Goal: Navigation & Orientation: Find specific page/section

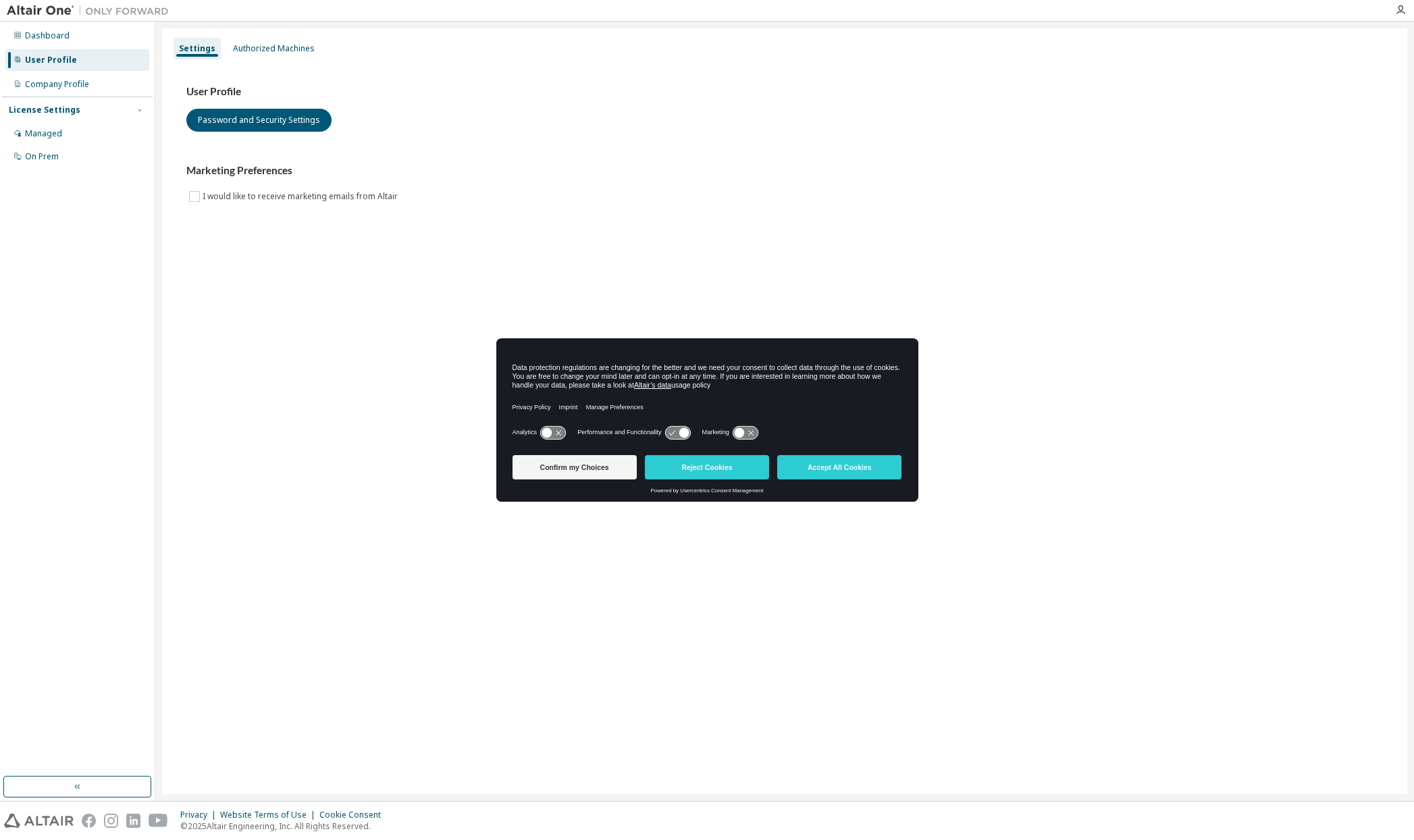
drag, startPoint x: 579, startPoint y: 471, endPoint x: 559, endPoint y: 539, distance: 70.9
click at [559, 539] on body "Dashboard User Profile Company Profile License Settings Managed On Prem Setting…" at bounding box center [707, 420] width 1414 height 840
click at [563, 464] on button "Confirm my Choices" at bounding box center [575, 467] width 124 height 25
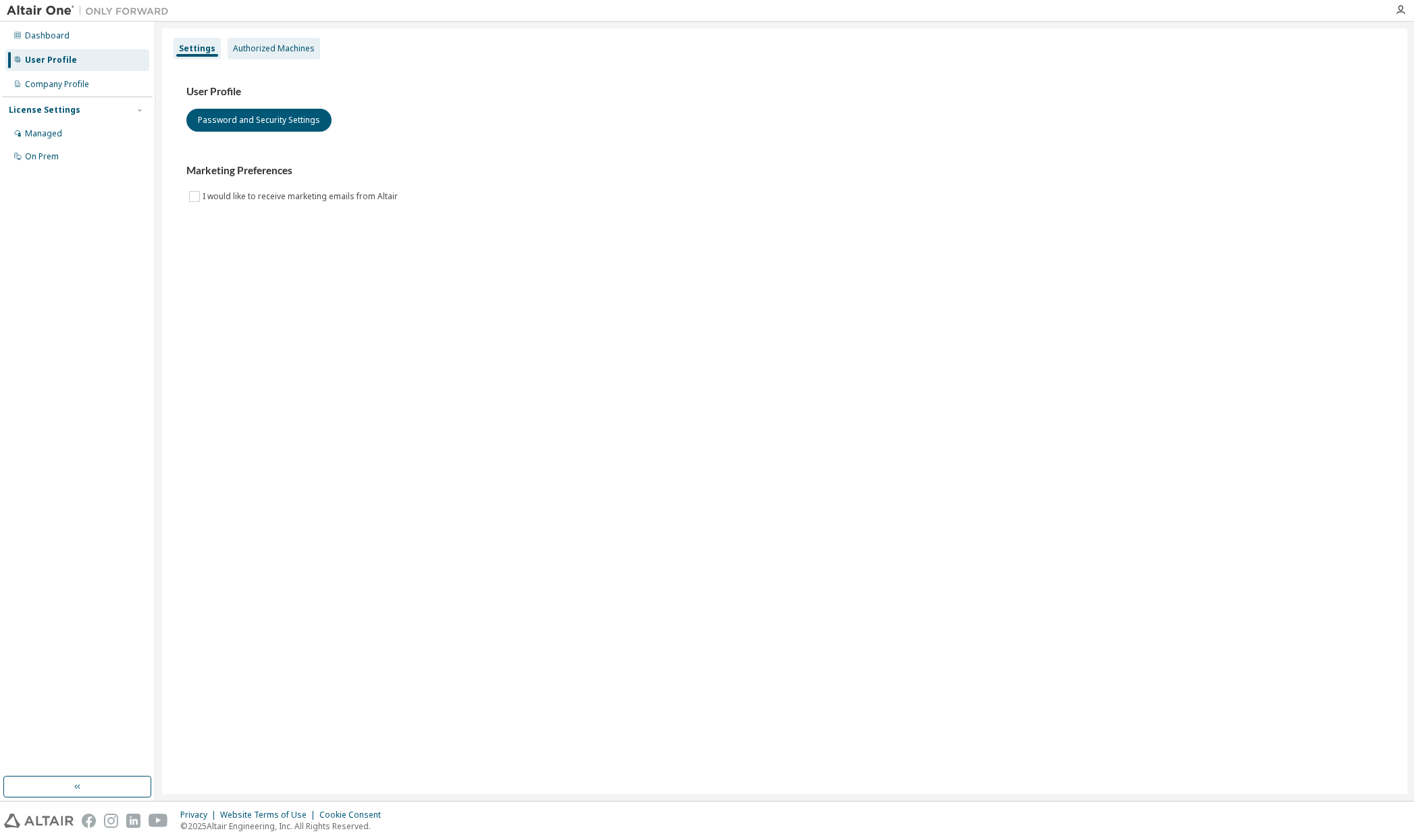
click at [281, 53] on div "Authorized Machines" at bounding box center [274, 49] width 82 height 11
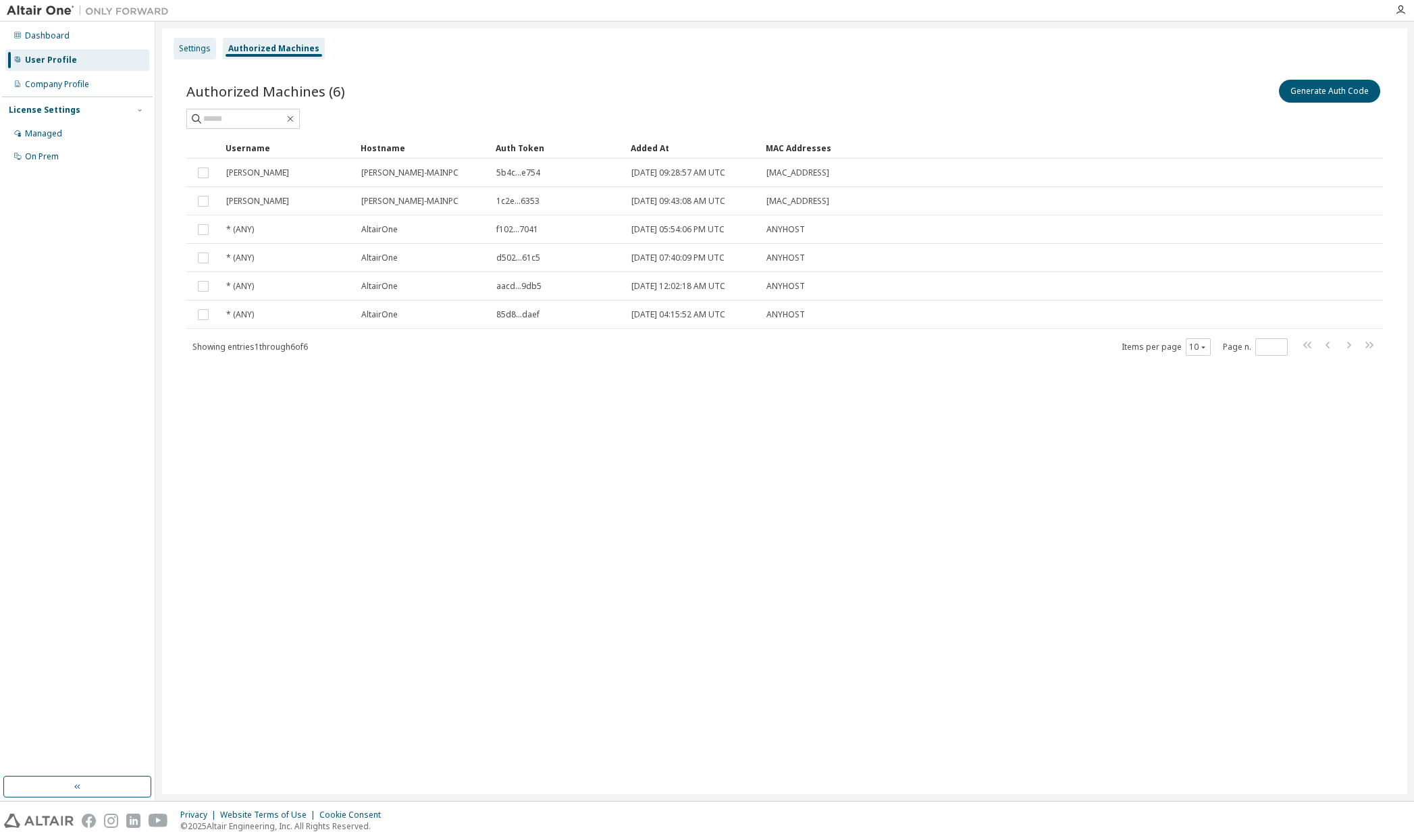
click at [185, 39] on div "Settings" at bounding box center [194, 49] width 42 height 21
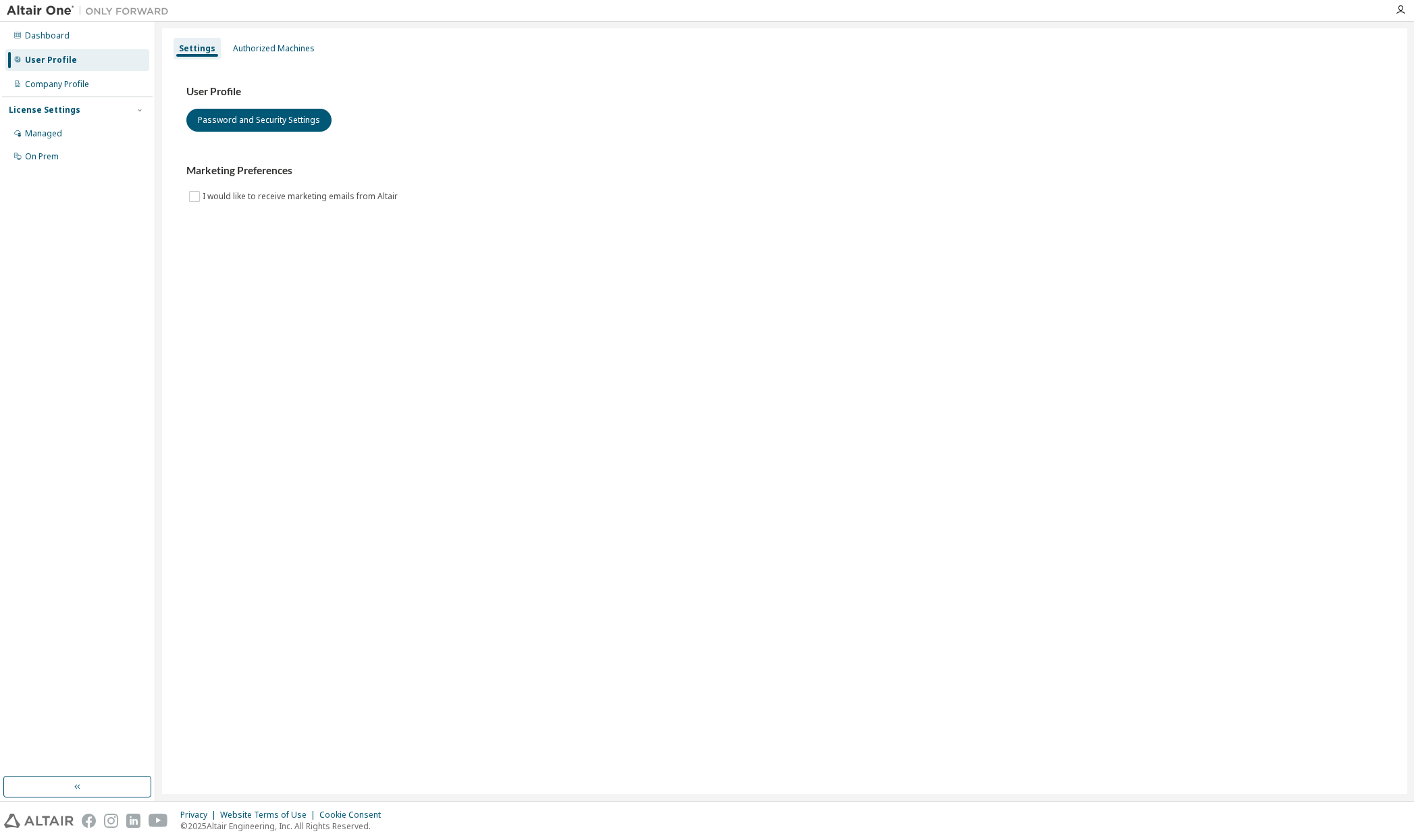
click at [58, 69] on div "User Profile" at bounding box center [77, 60] width 144 height 21
click at [58, 80] on div "Company Profile" at bounding box center [56, 84] width 64 height 11
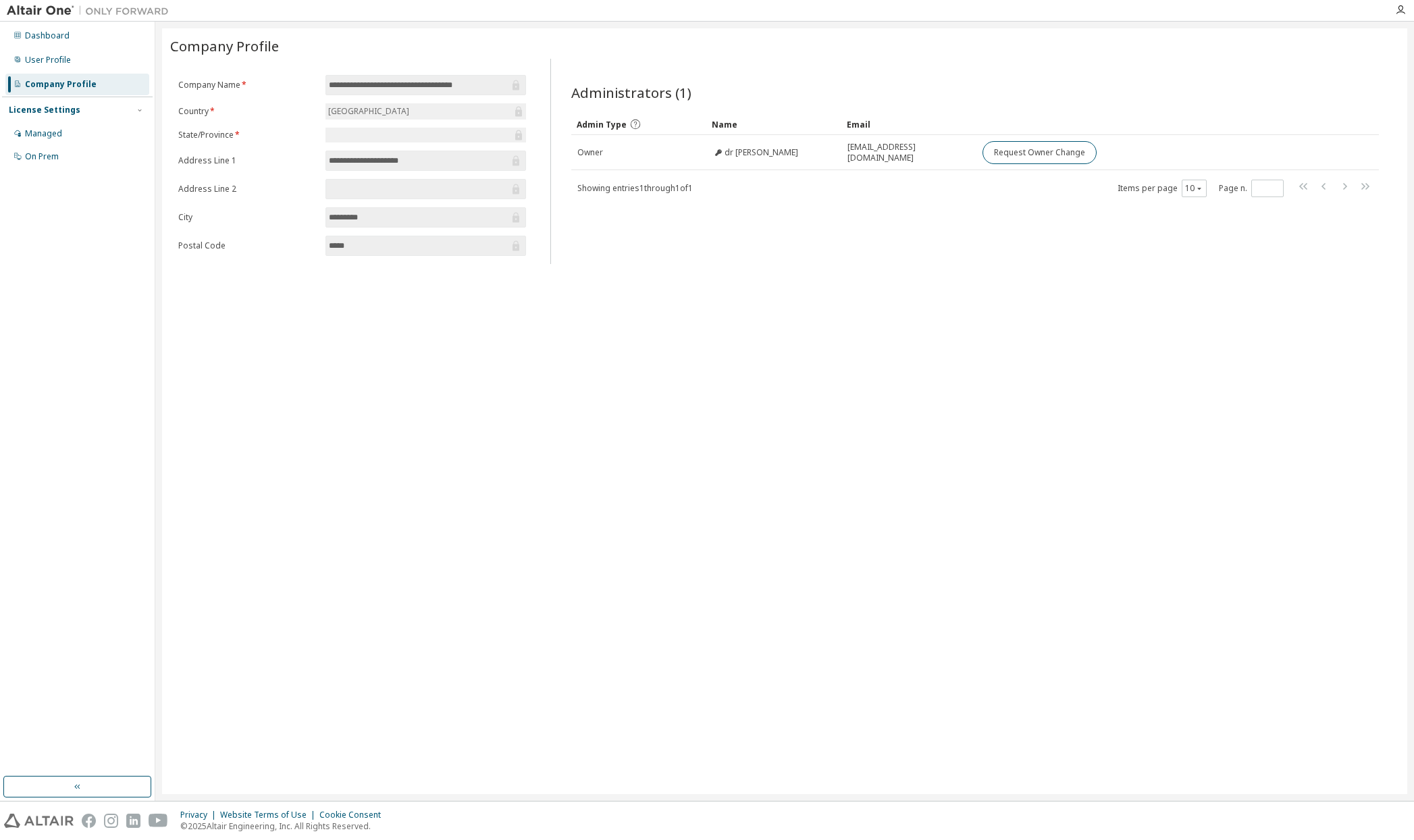
click at [55, 109] on div "License Settings" at bounding box center [45, 111] width 72 height 11
click at [52, 134] on div "Managed" at bounding box center [43, 134] width 37 height 11
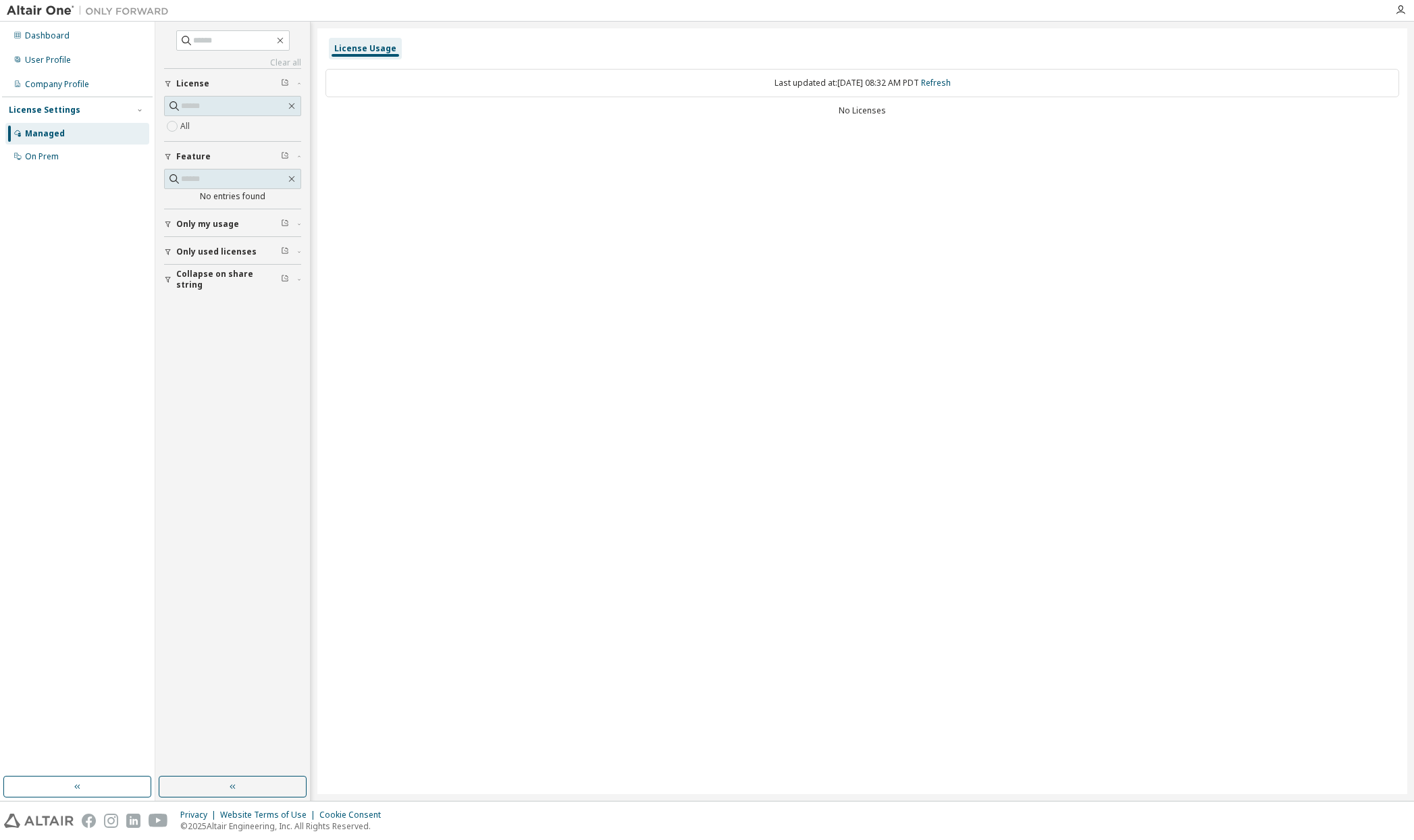
click at [227, 227] on span "Only my usage" at bounding box center [208, 224] width 63 height 11
click at [56, 60] on div "User Profile" at bounding box center [48, 60] width 46 height 11
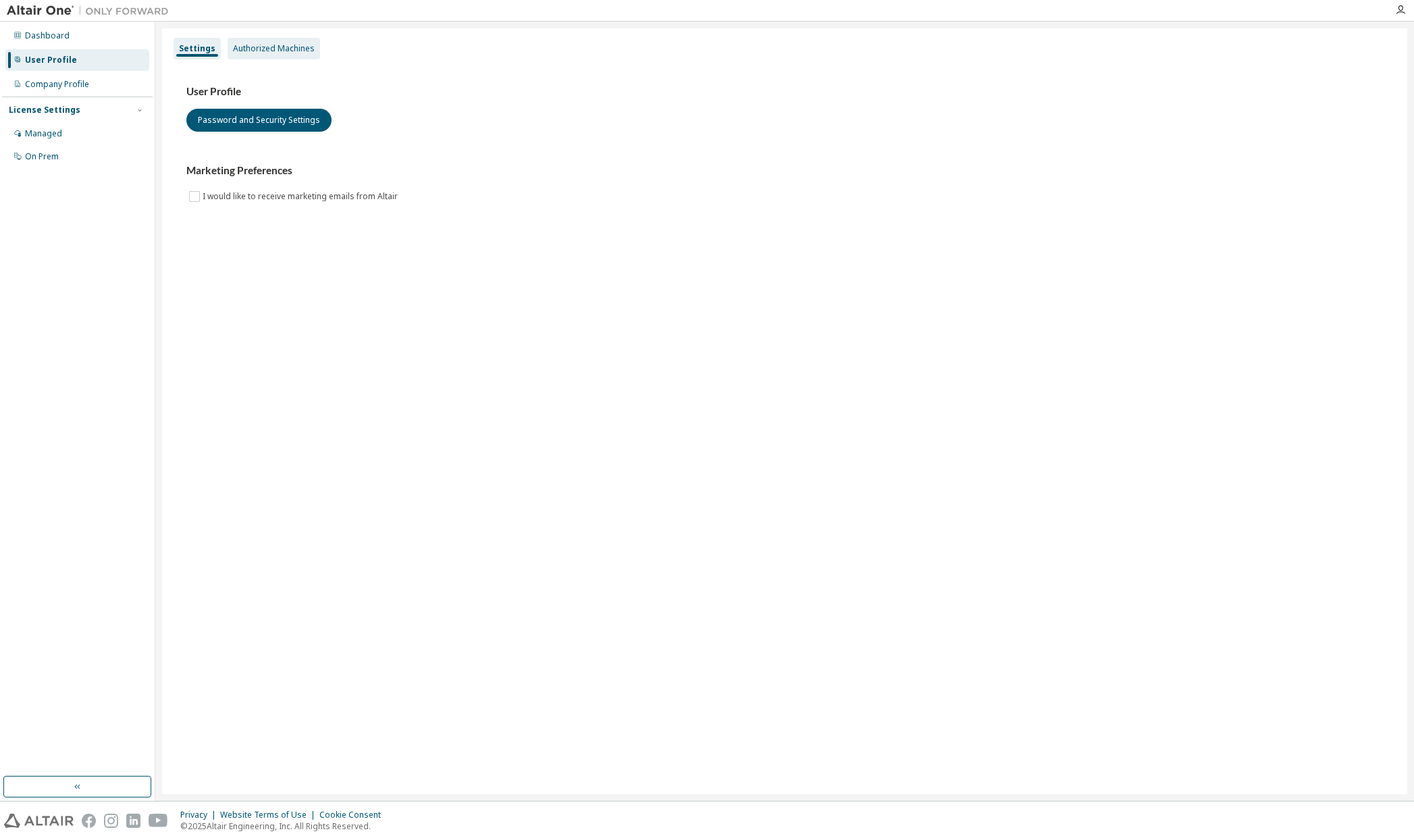
click at [251, 59] on div "Authorized Machines" at bounding box center [274, 49] width 92 height 21
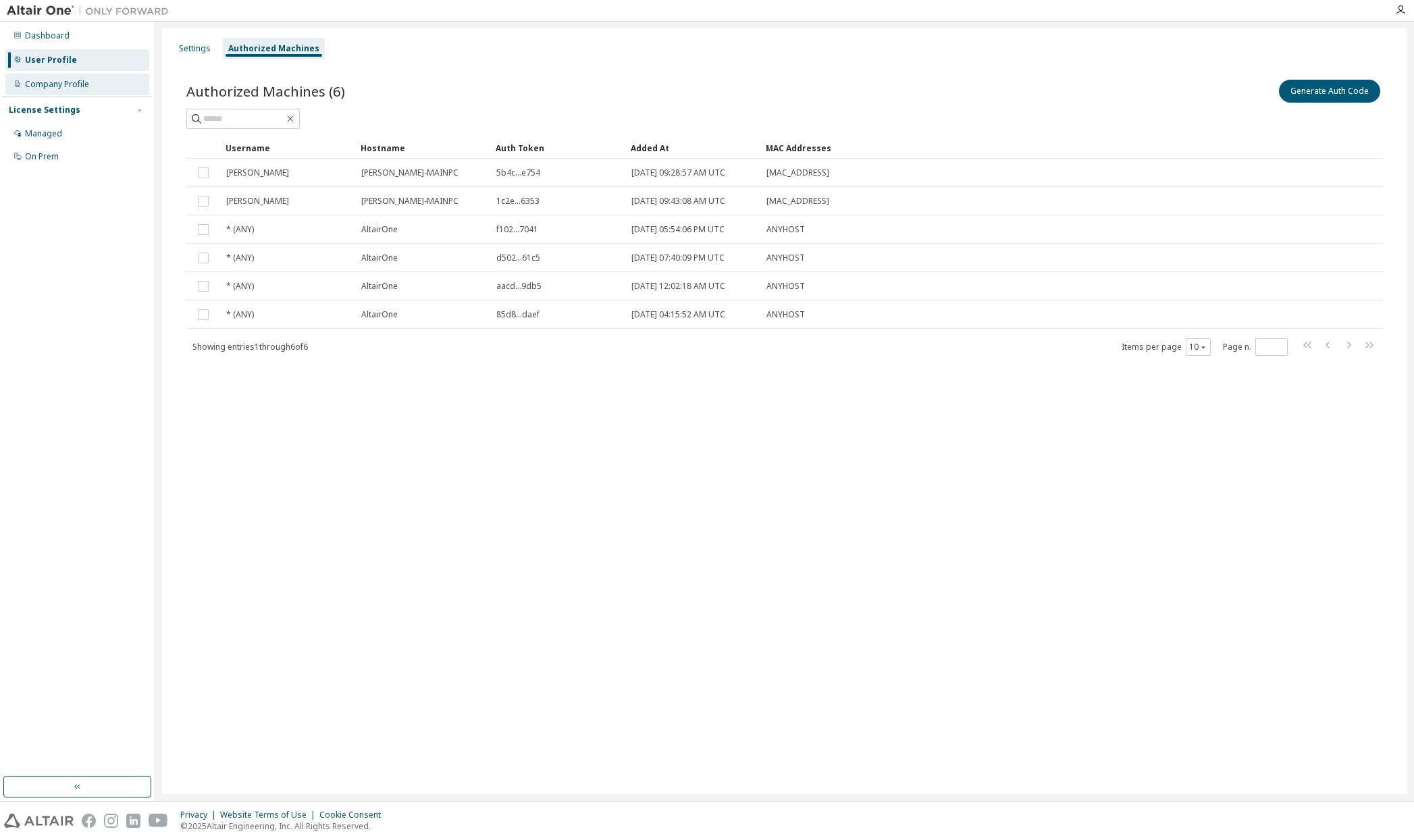
click at [78, 84] on div "Company Profile" at bounding box center [56, 84] width 64 height 11
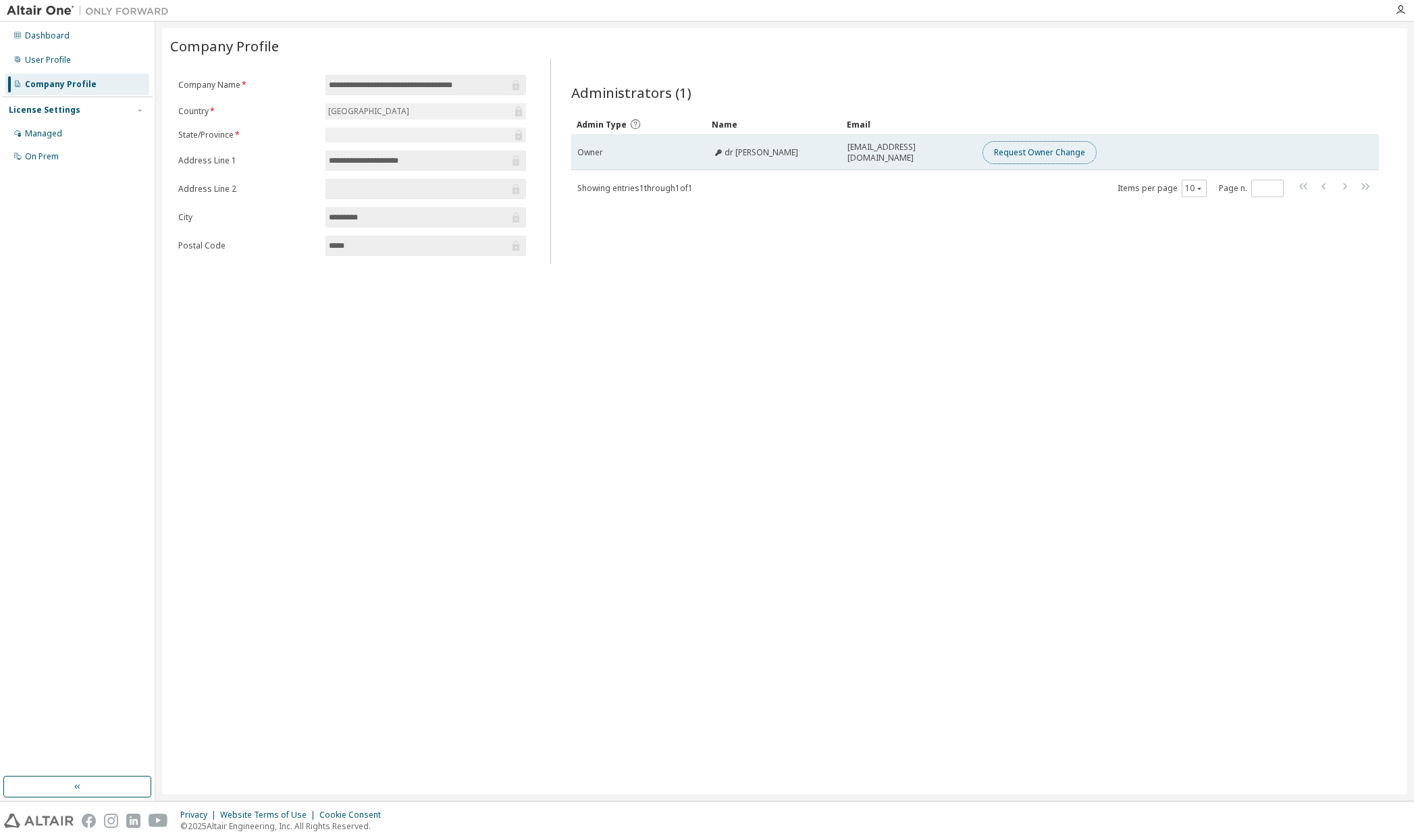
click at [1002, 160] on button "Request Owner Change" at bounding box center [1039, 152] width 114 height 23
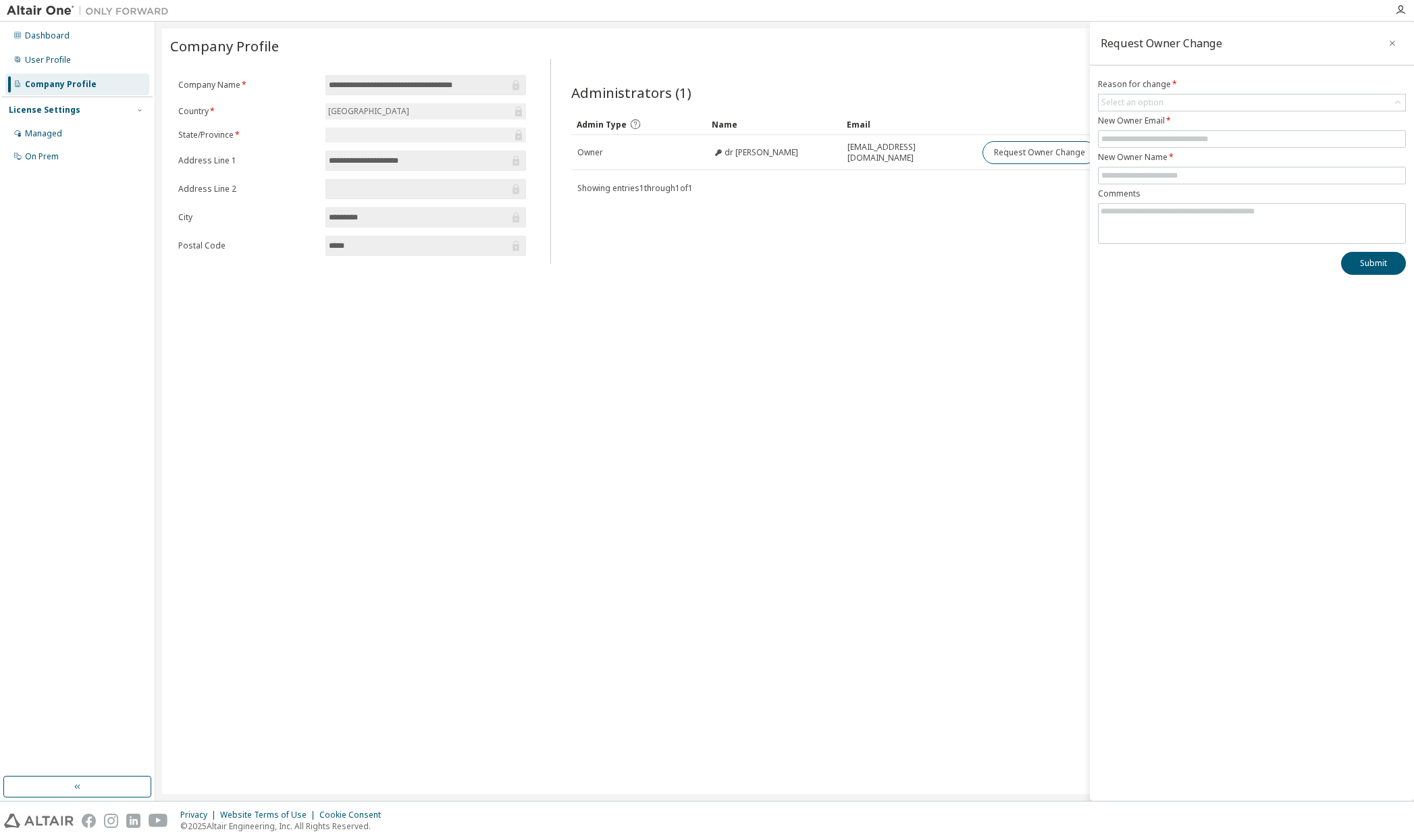
click at [63, 115] on div "License Settings" at bounding box center [77, 110] width 137 height 12
click at [53, 33] on div "Dashboard" at bounding box center [47, 36] width 45 height 11
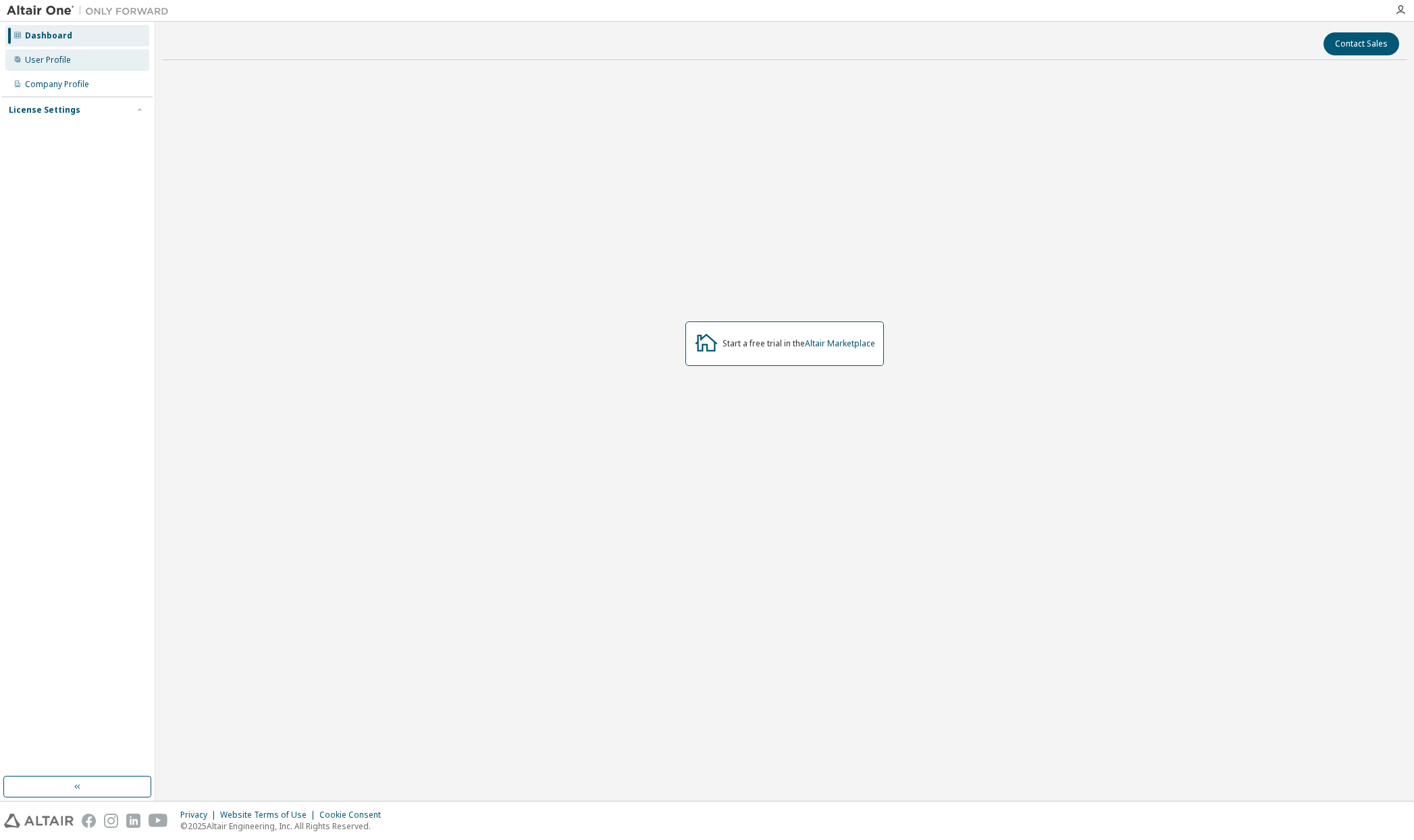
click at [52, 55] on div "User Profile" at bounding box center [48, 60] width 46 height 11
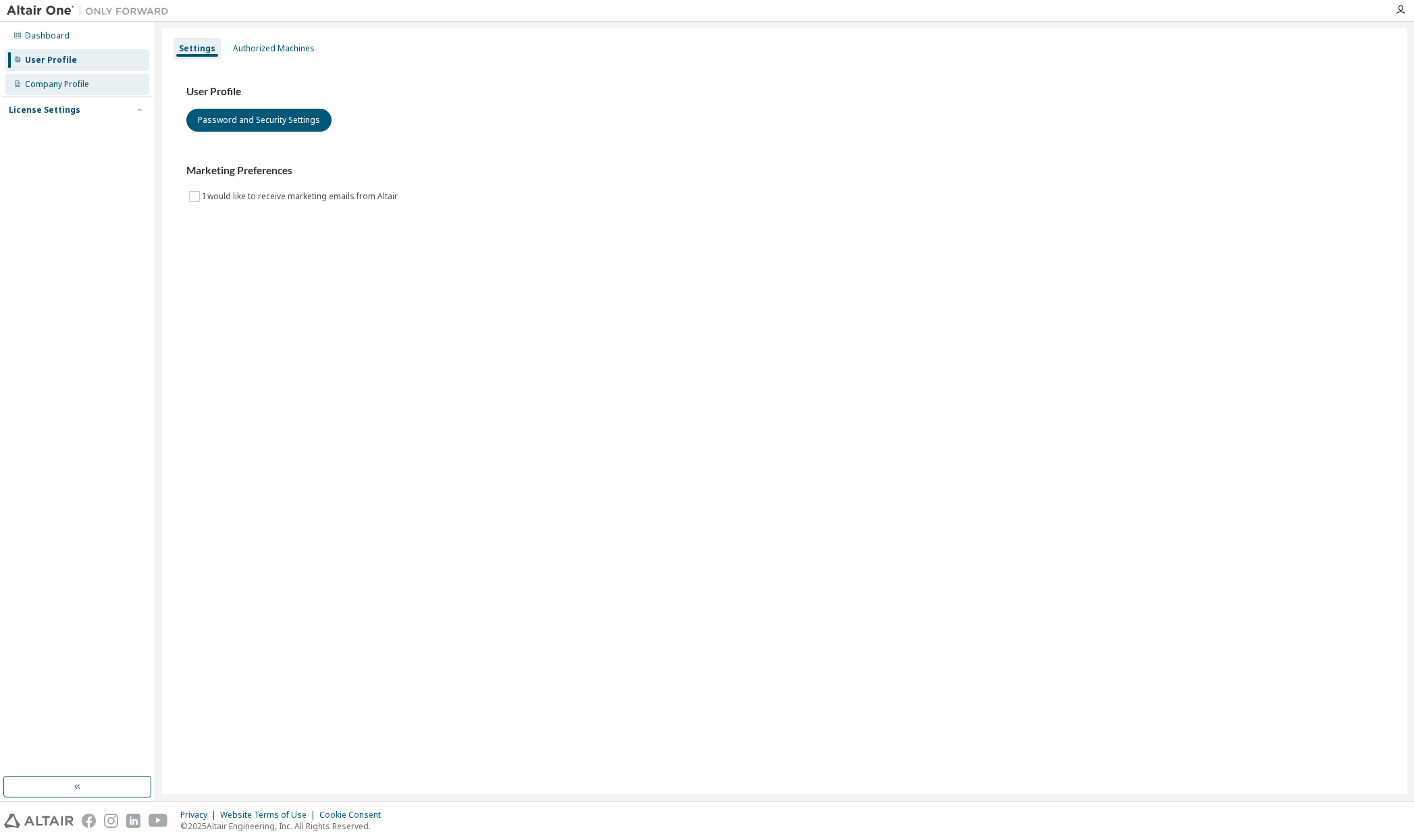
click at [56, 80] on div "Company Profile" at bounding box center [56, 84] width 64 height 11
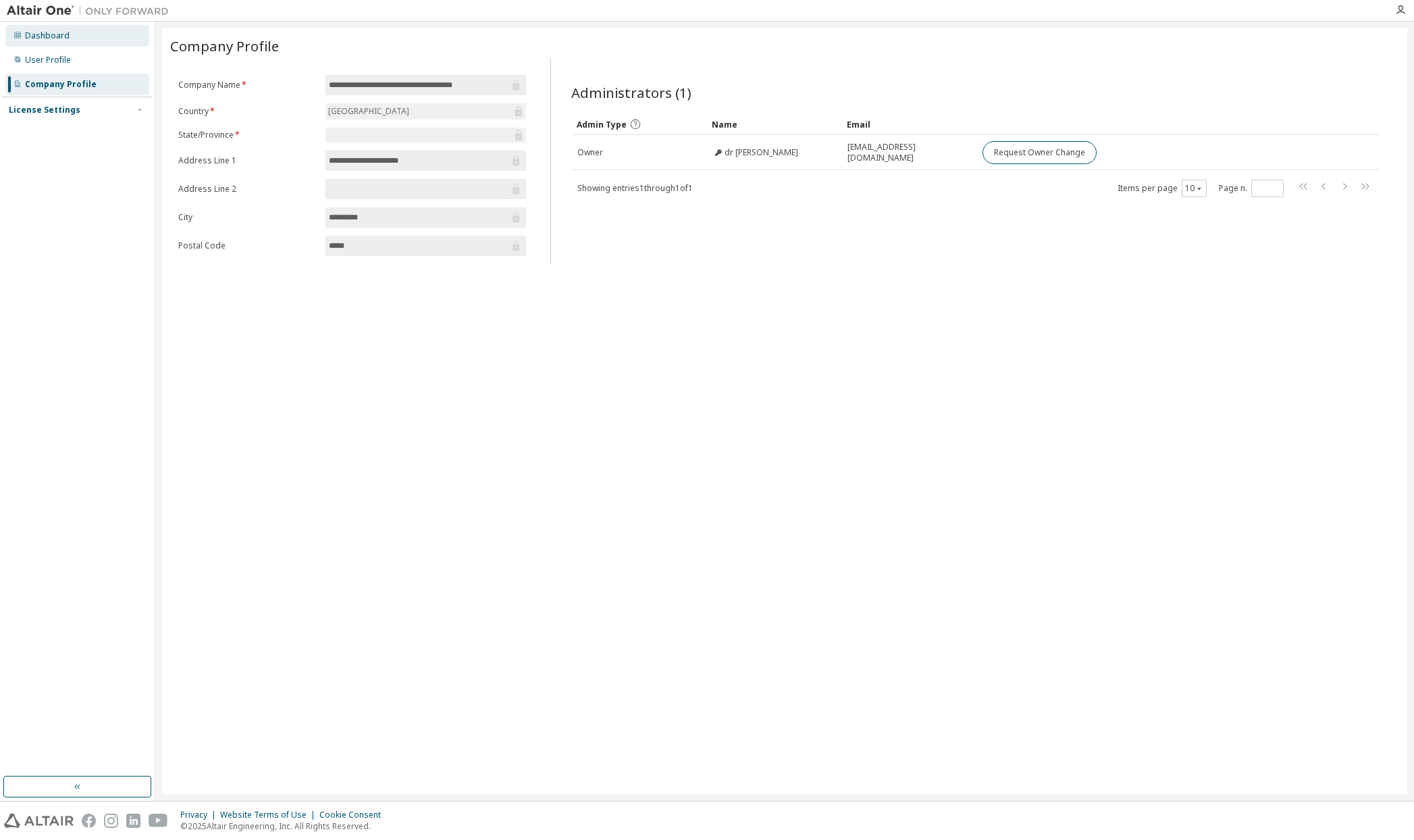
click at [56, 37] on div "Dashboard" at bounding box center [47, 36] width 45 height 11
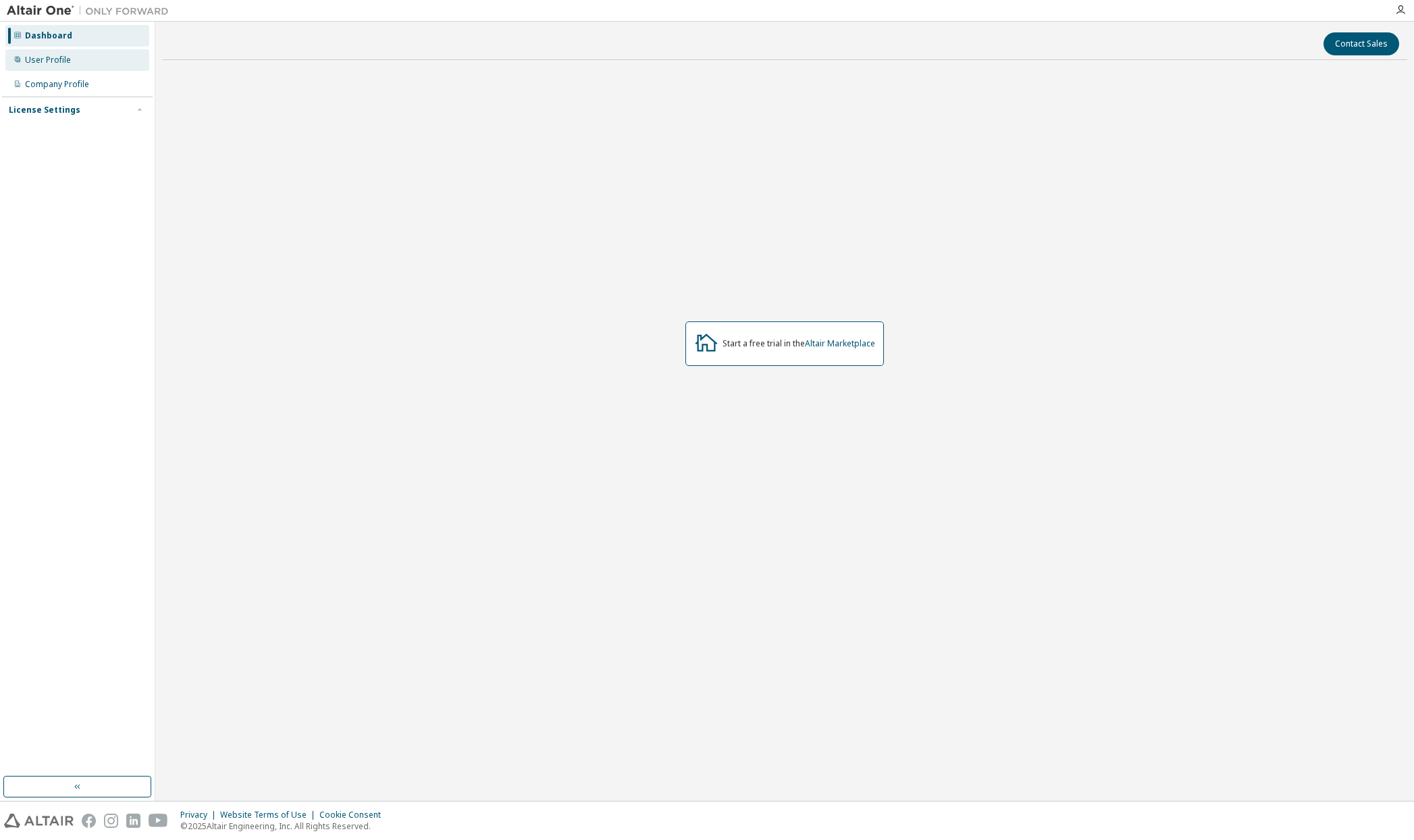
click at [68, 61] on div "User Profile" at bounding box center [48, 60] width 46 height 11
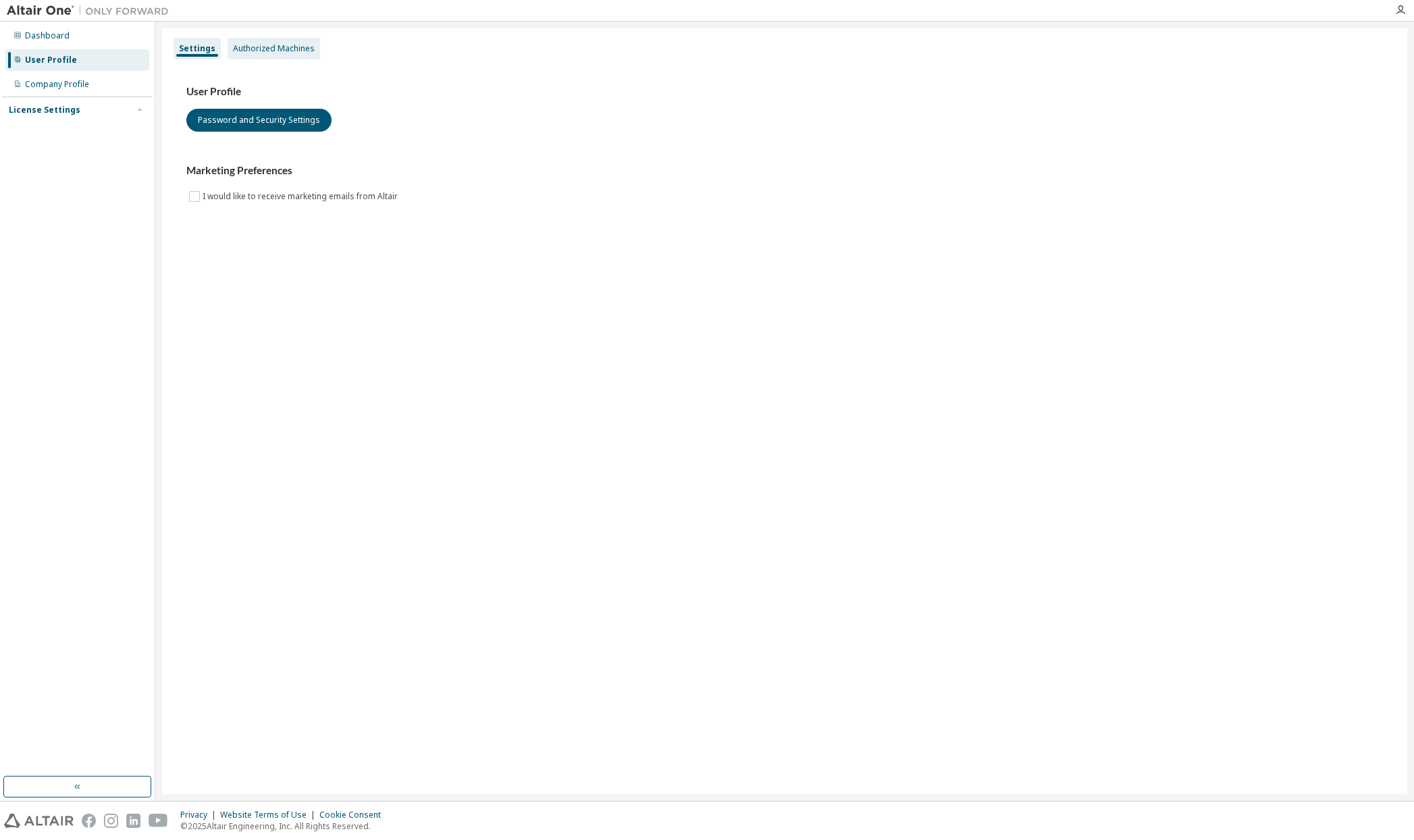
click at [262, 52] on div "Authorized Machines" at bounding box center [274, 49] width 82 height 11
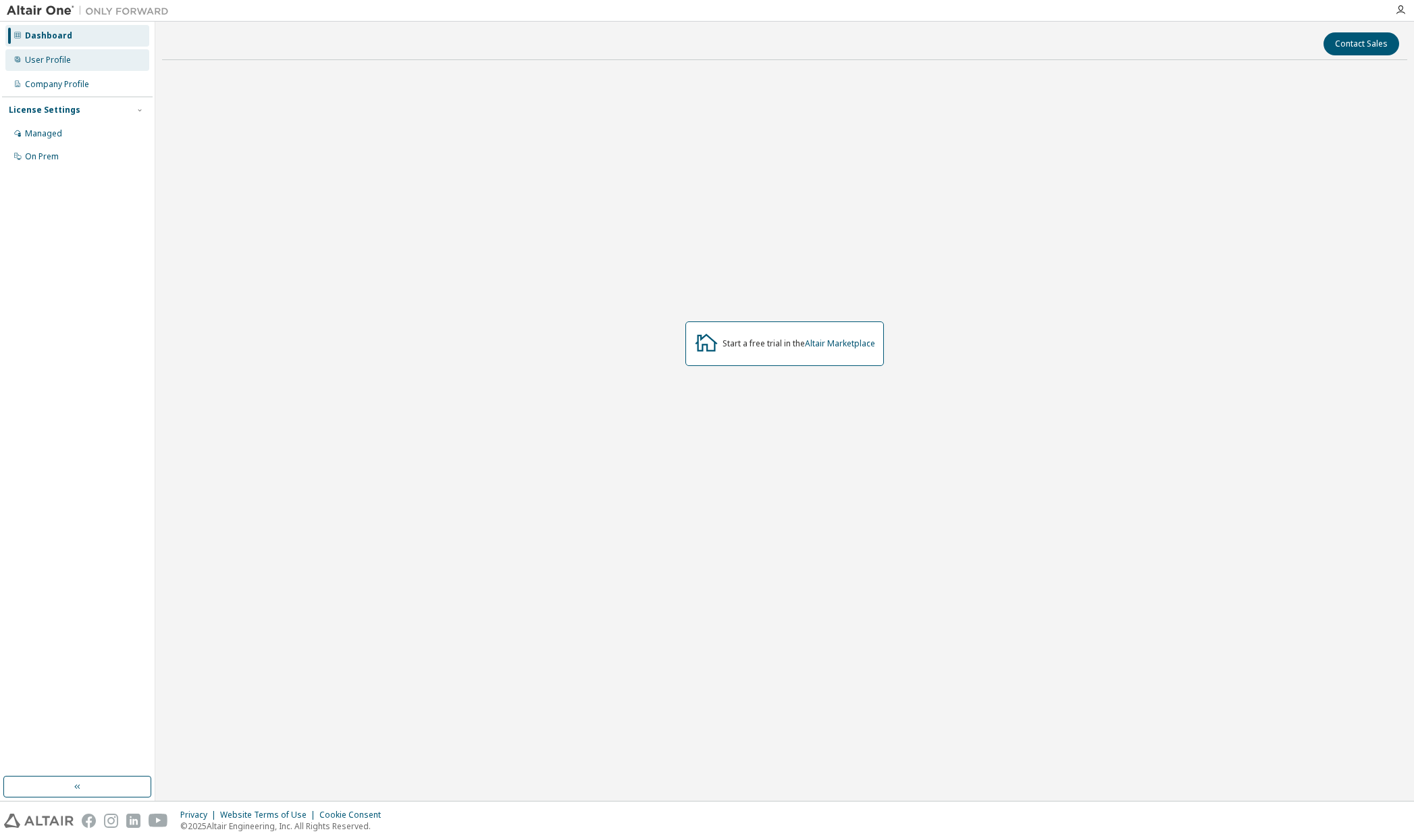
click at [59, 56] on div "User Profile" at bounding box center [48, 60] width 46 height 11
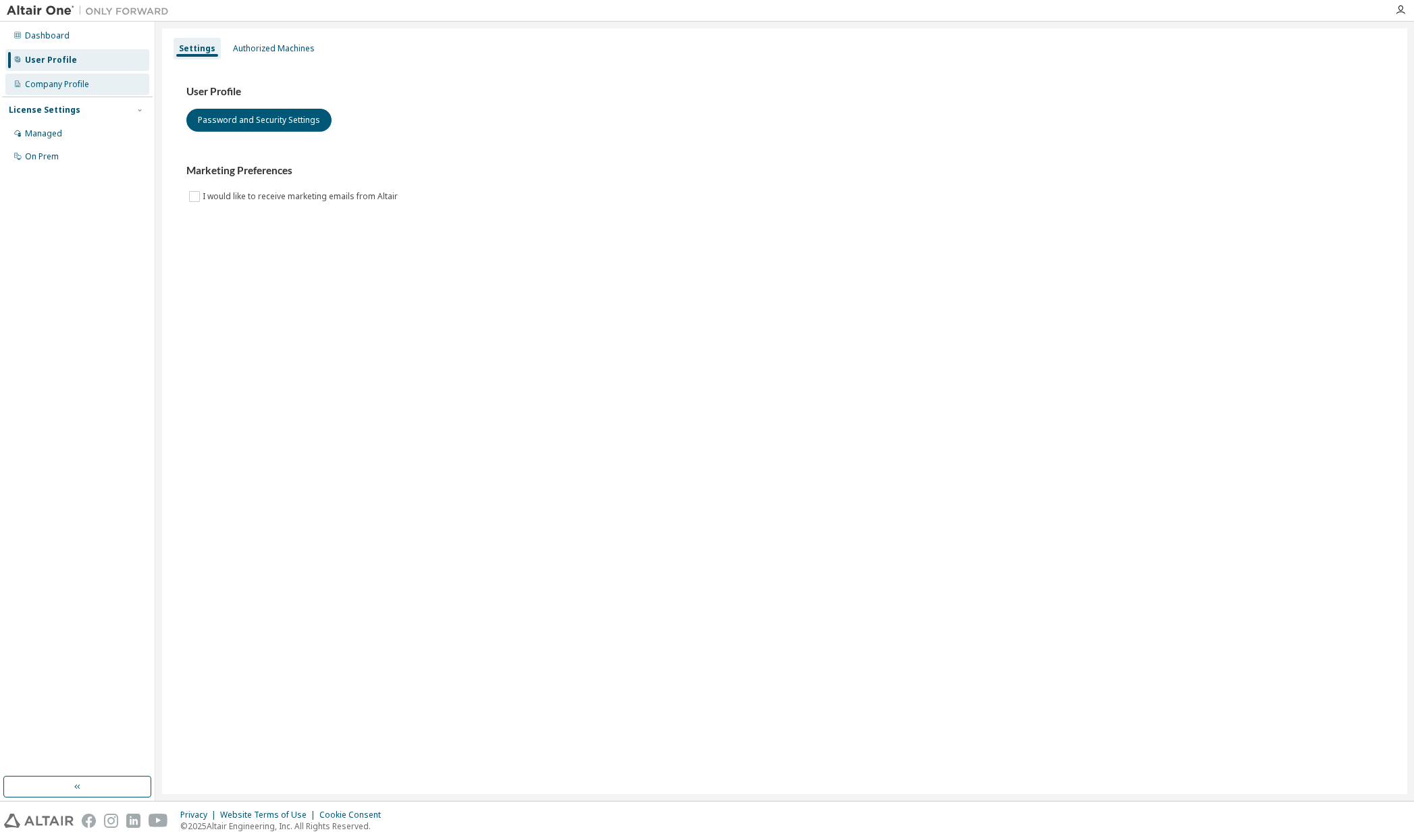
click at [57, 78] on div "Company Profile" at bounding box center [77, 84] width 144 height 21
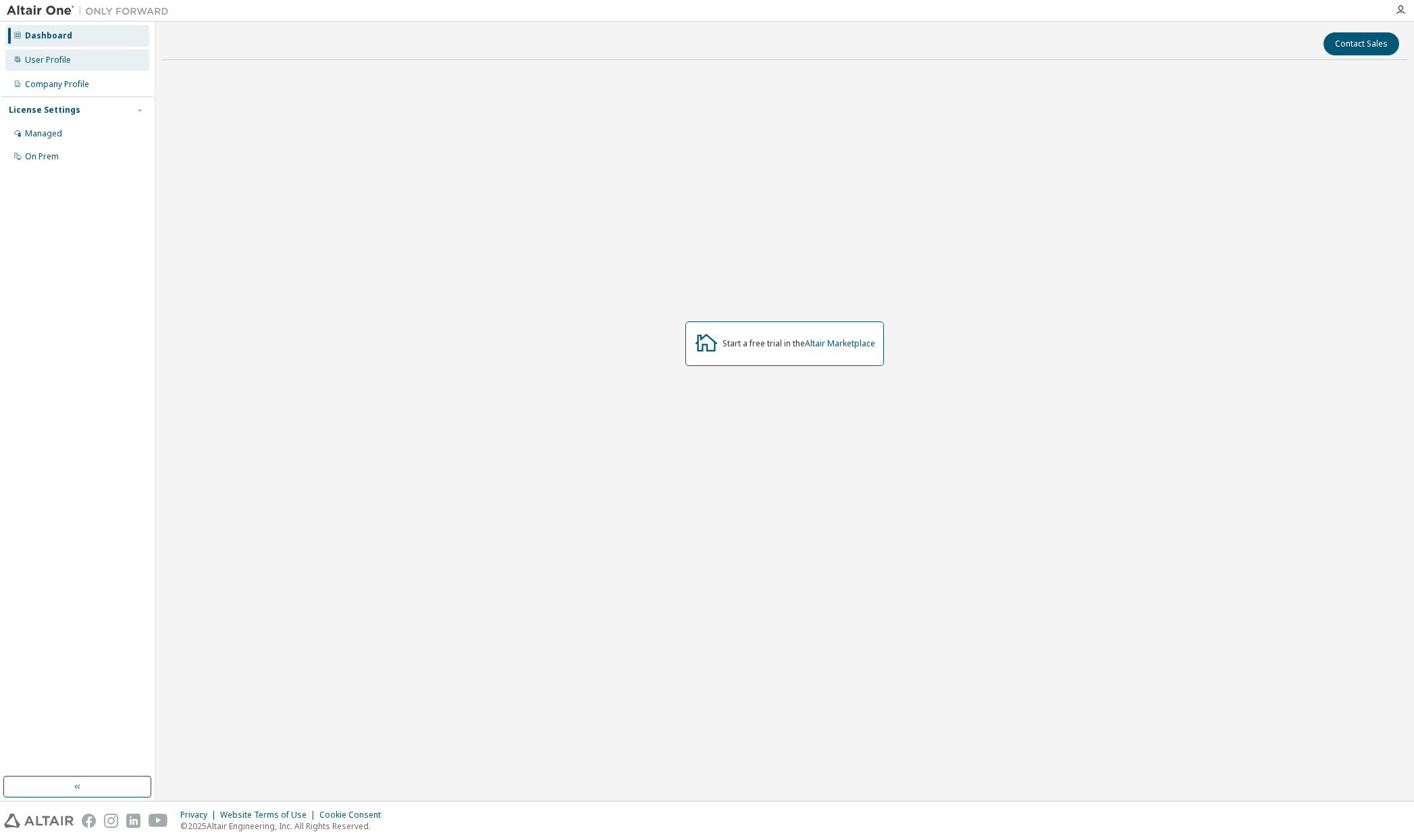
click at [45, 57] on div "User Profile" at bounding box center [48, 60] width 46 height 11
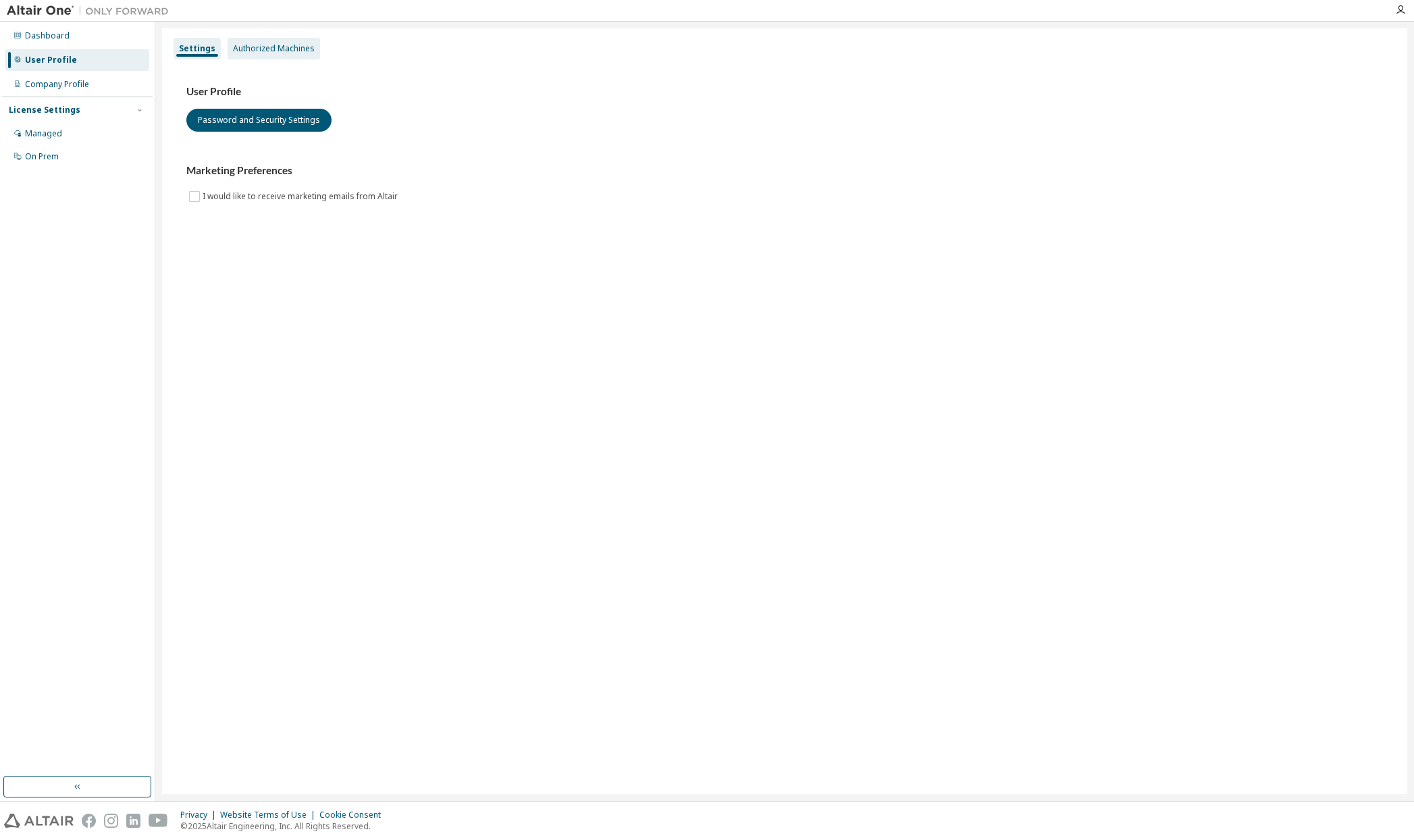
click at [235, 44] on div "Authorized Machines" at bounding box center [274, 49] width 82 height 11
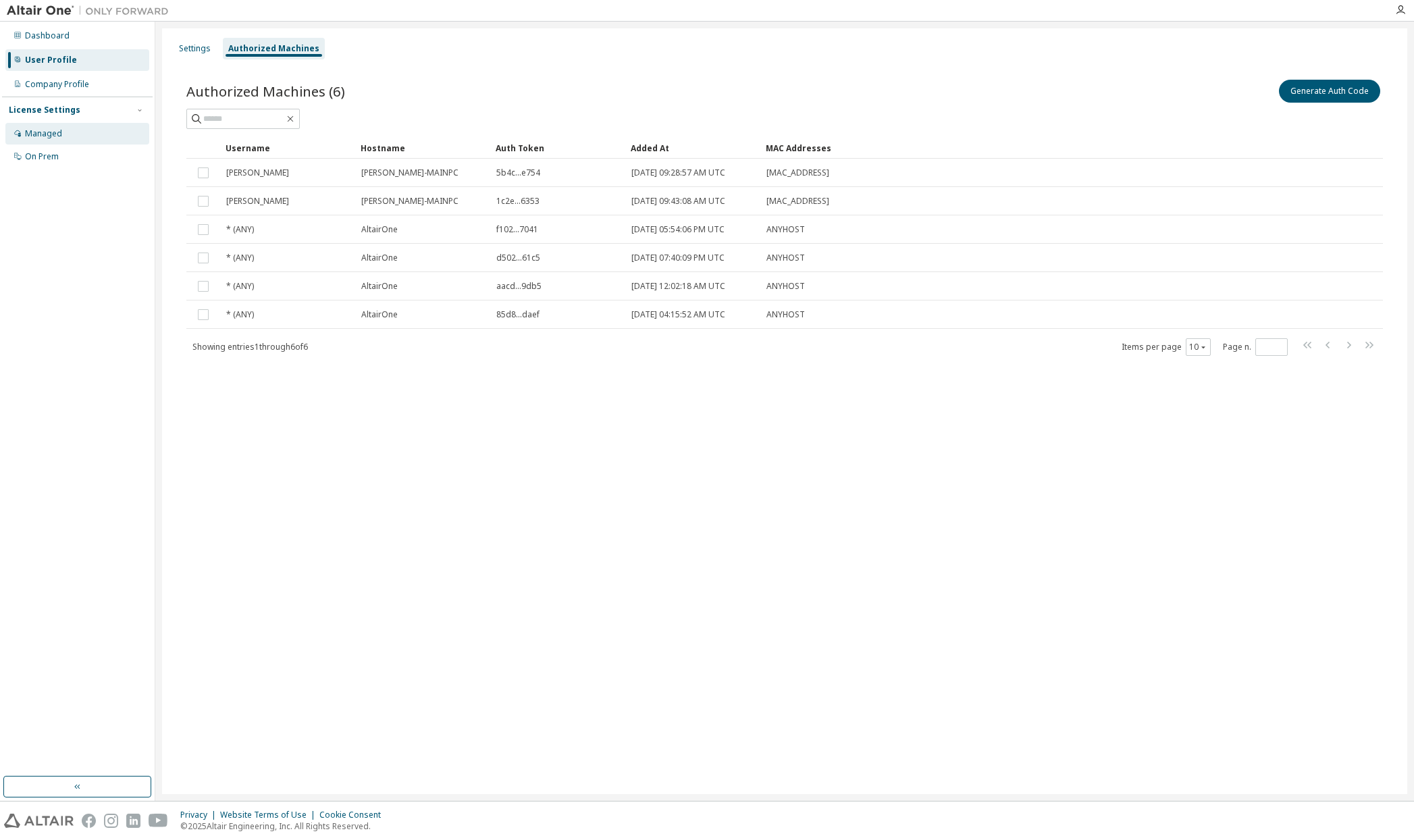
drag, startPoint x: 39, startPoint y: 129, endPoint x: 47, endPoint y: 134, distance: 9.4
click at [39, 130] on div "Managed" at bounding box center [43, 134] width 37 height 11
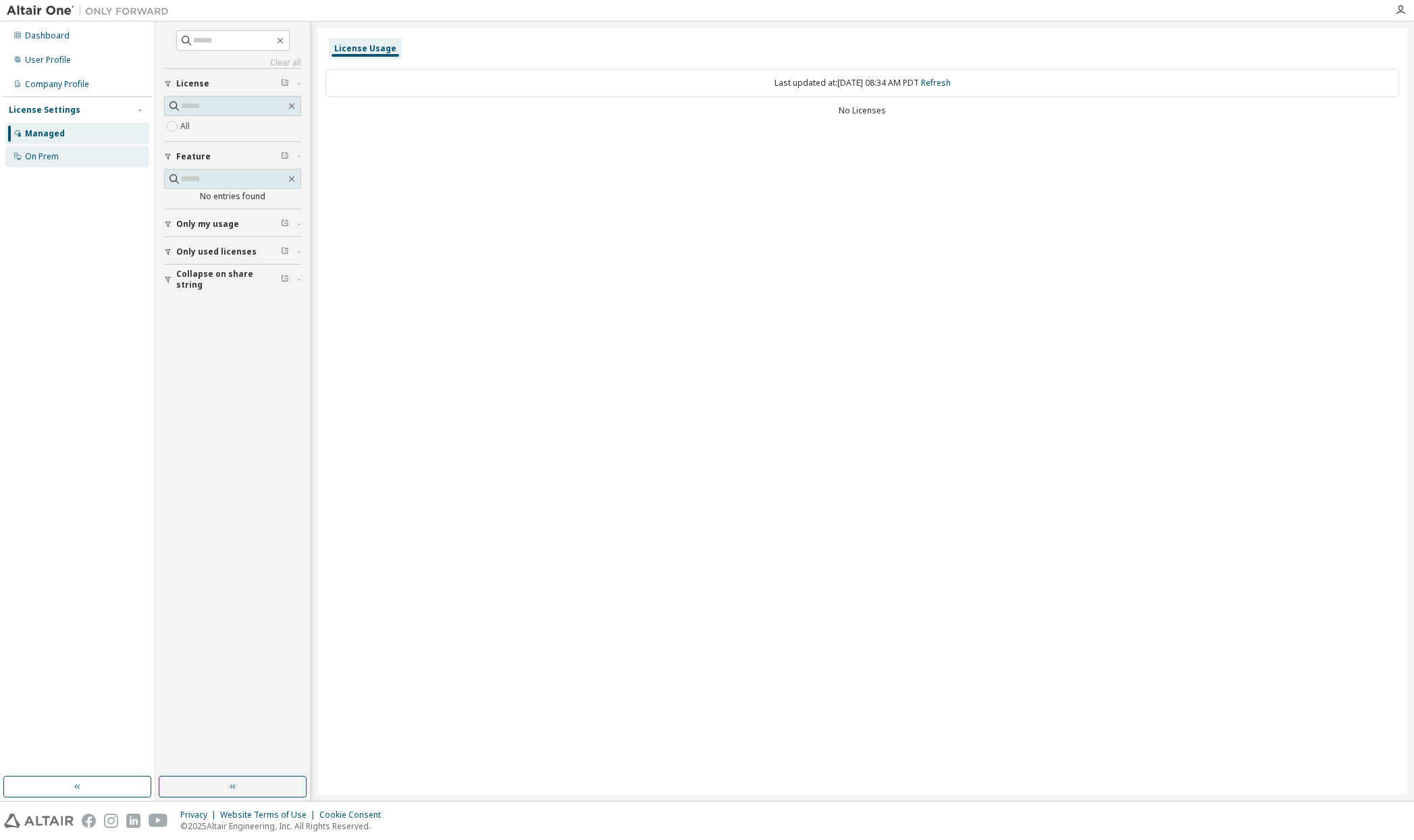
click at [41, 151] on div "On Prem" at bounding box center [41, 157] width 33 height 11
